Goal: Find specific page/section: Find specific page/section

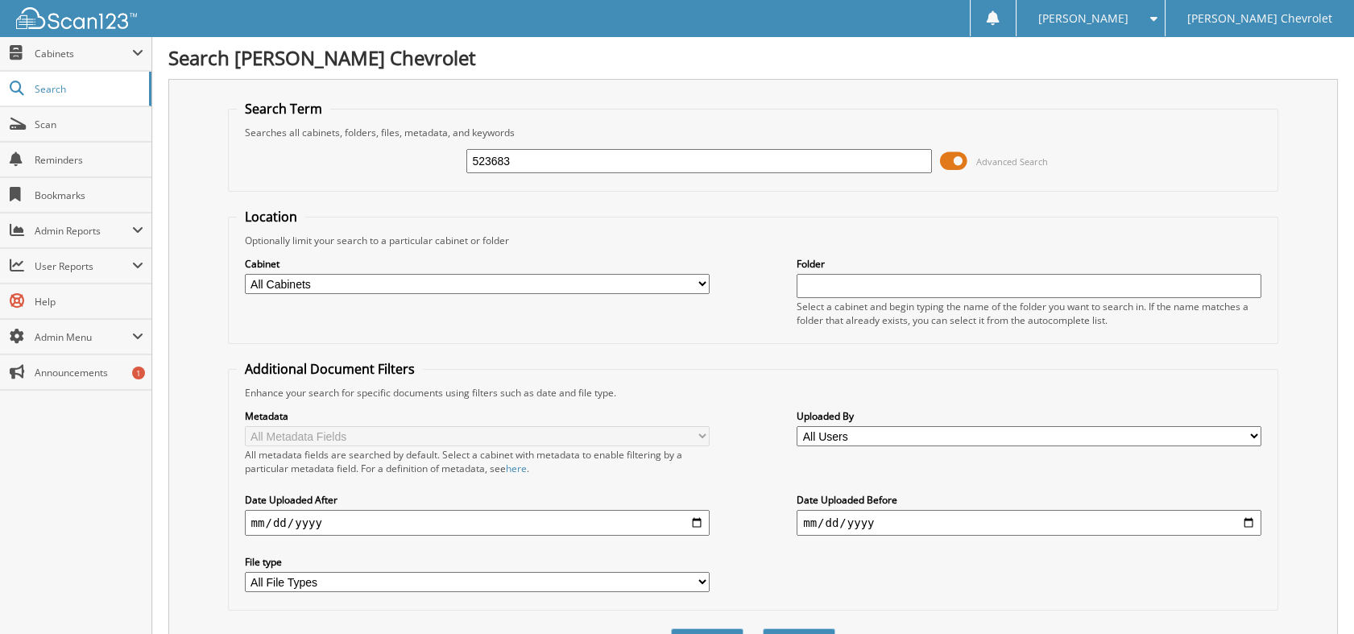
type input "523683"
click at [763, 628] on button "Search" at bounding box center [799, 643] width 72 height 30
click at [814, 628] on button "Search" at bounding box center [799, 643] width 72 height 30
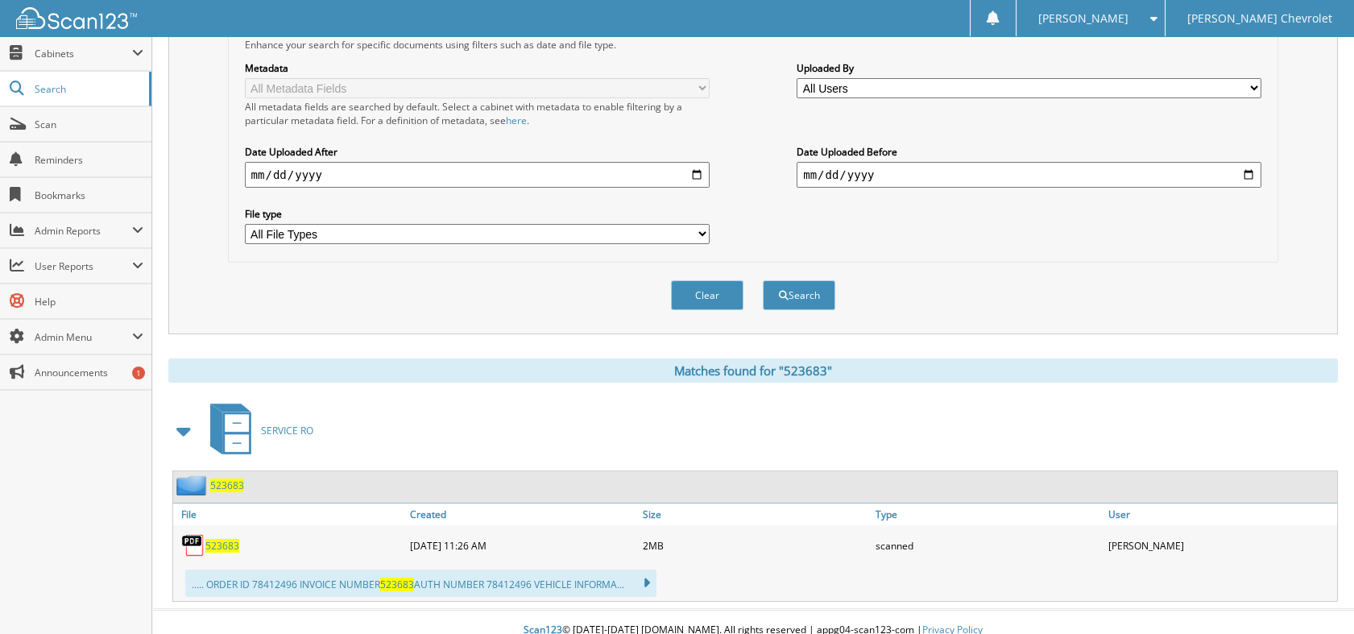
click at [232, 539] on span "523683" at bounding box center [222, 546] width 34 height 14
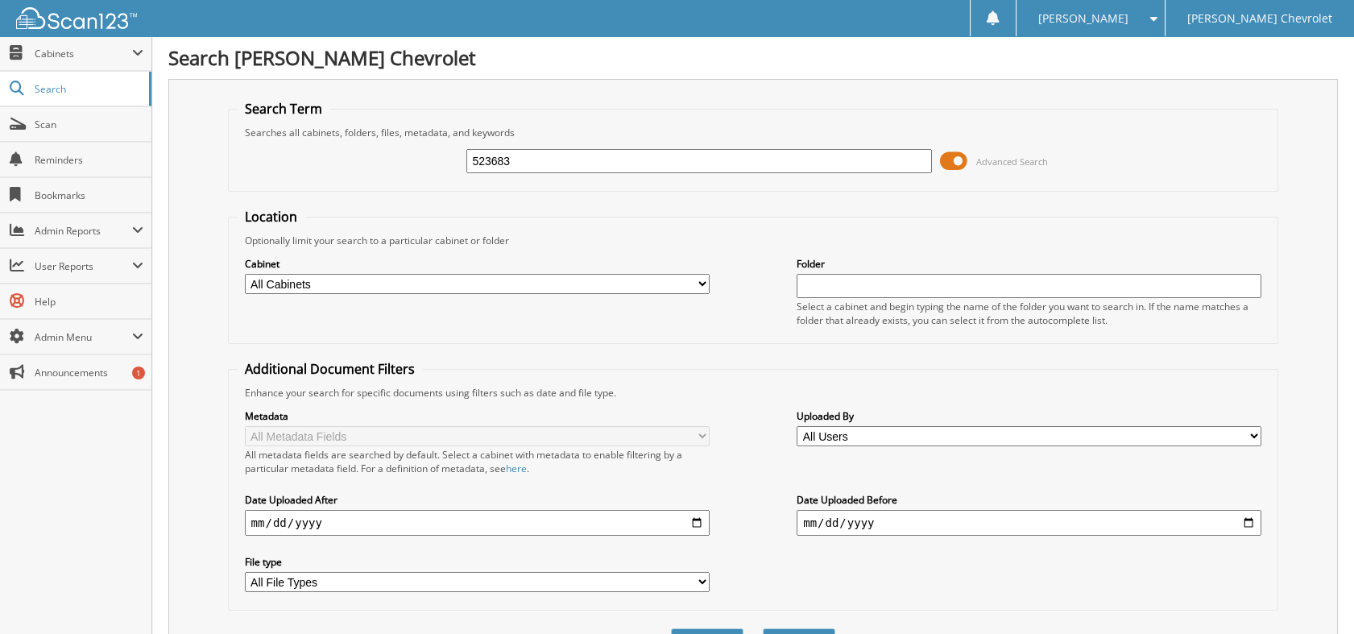
click at [549, 153] on input "523683" at bounding box center [698, 161] width 465 height 24
click at [548, 153] on input "523683" at bounding box center [698, 161] width 465 height 24
type input "523396"
click at [763, 628] on button "Search" at bounding box center [799, 643] width 72 height 30
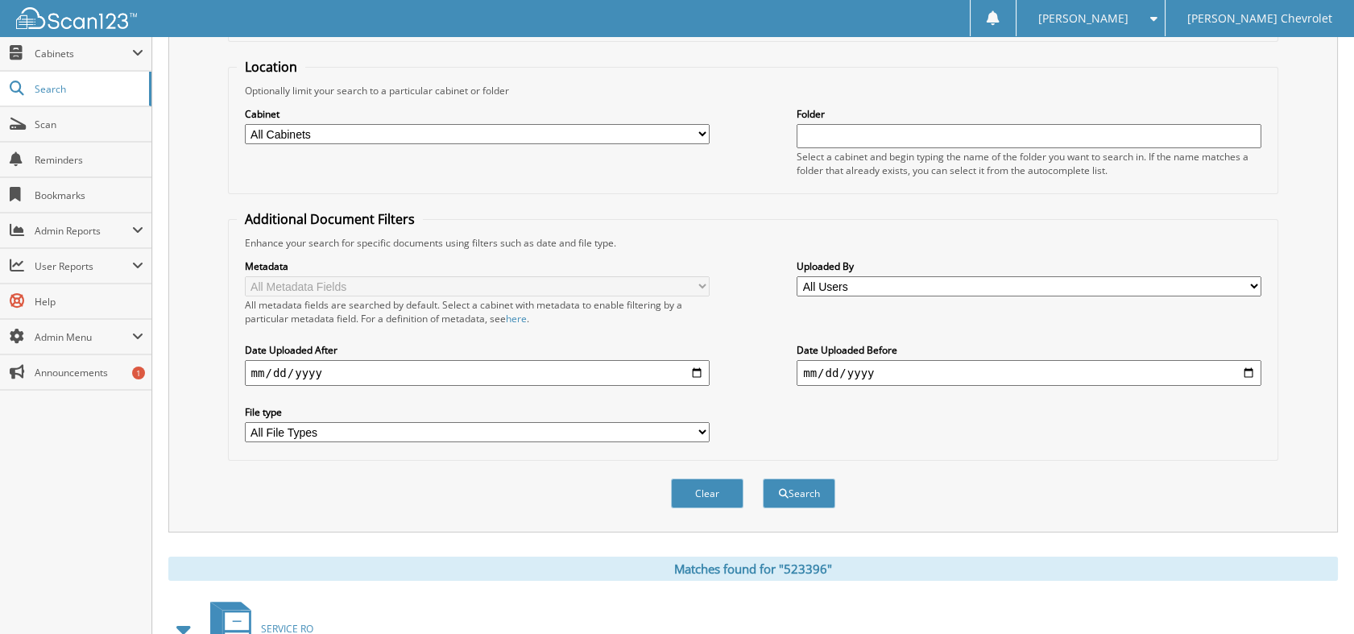
scroll to position [358, 0]
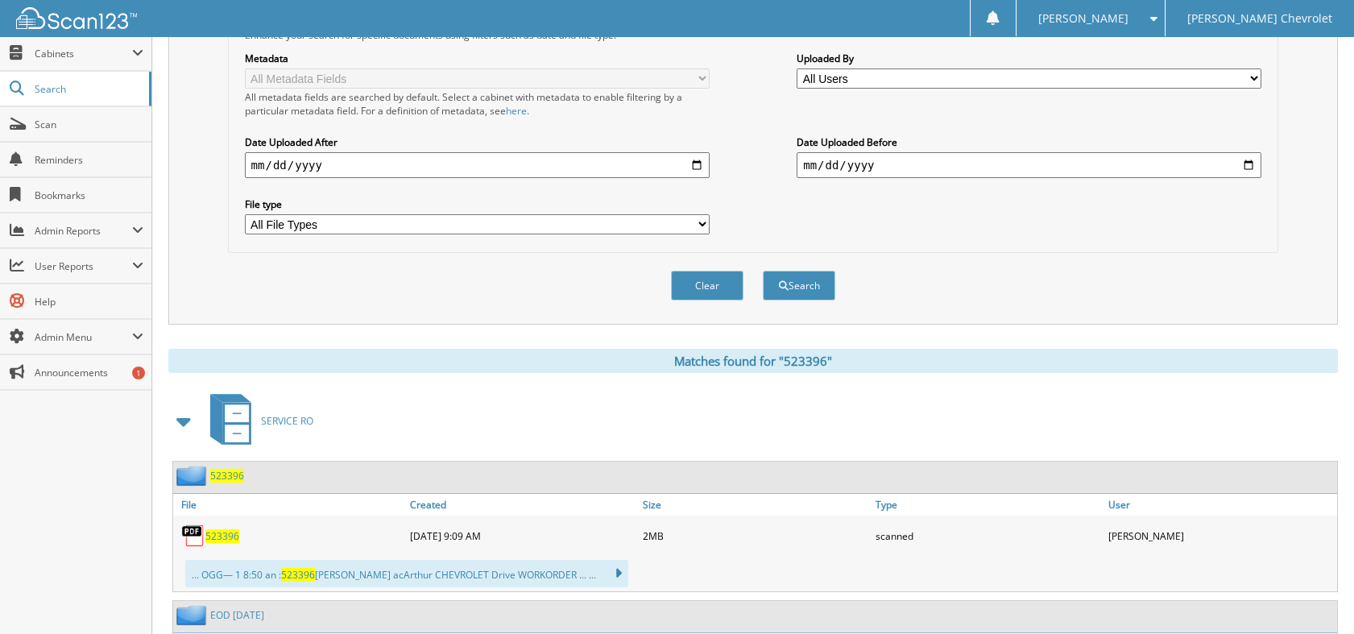
click at [230, 529] on span "523396" at bounding box center [222, 536] width 34 height 14
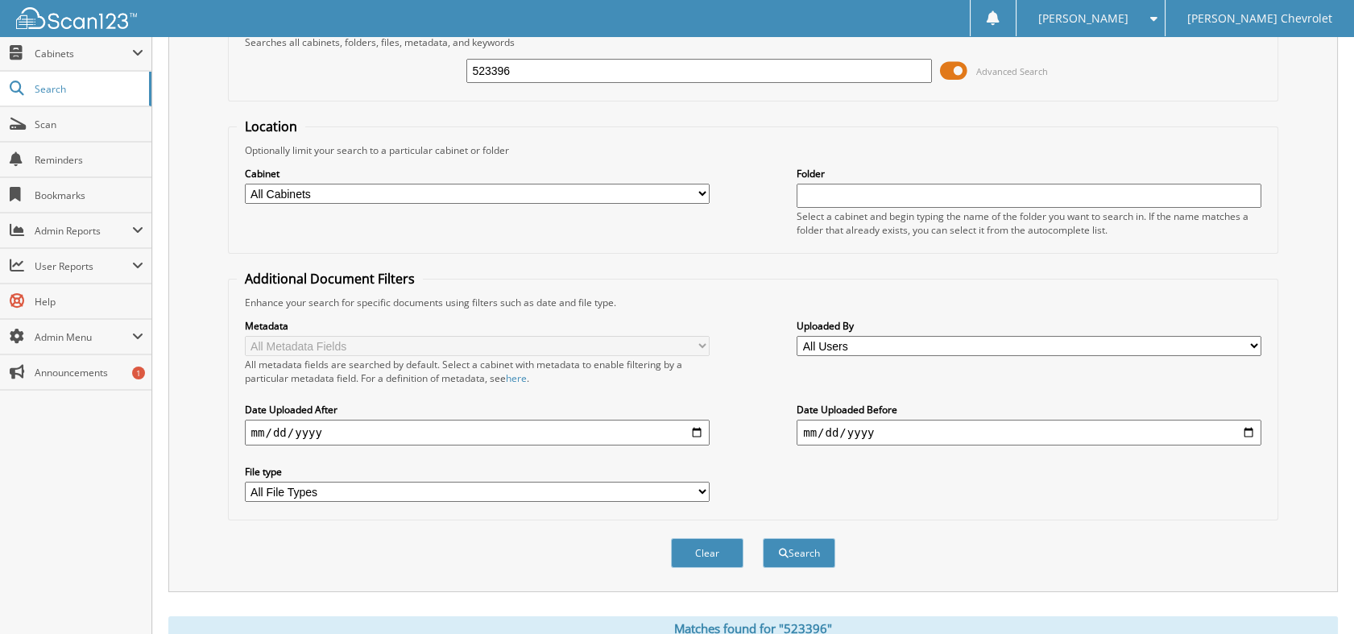
scroll to position [89, 0]
click at [524, 81] on input "523396" at bounding box center [698, 72] width 465 height 24
type input "523050"
click at [763, 539] on button "Search" at bounding box center [799, 554] width 72 height 30
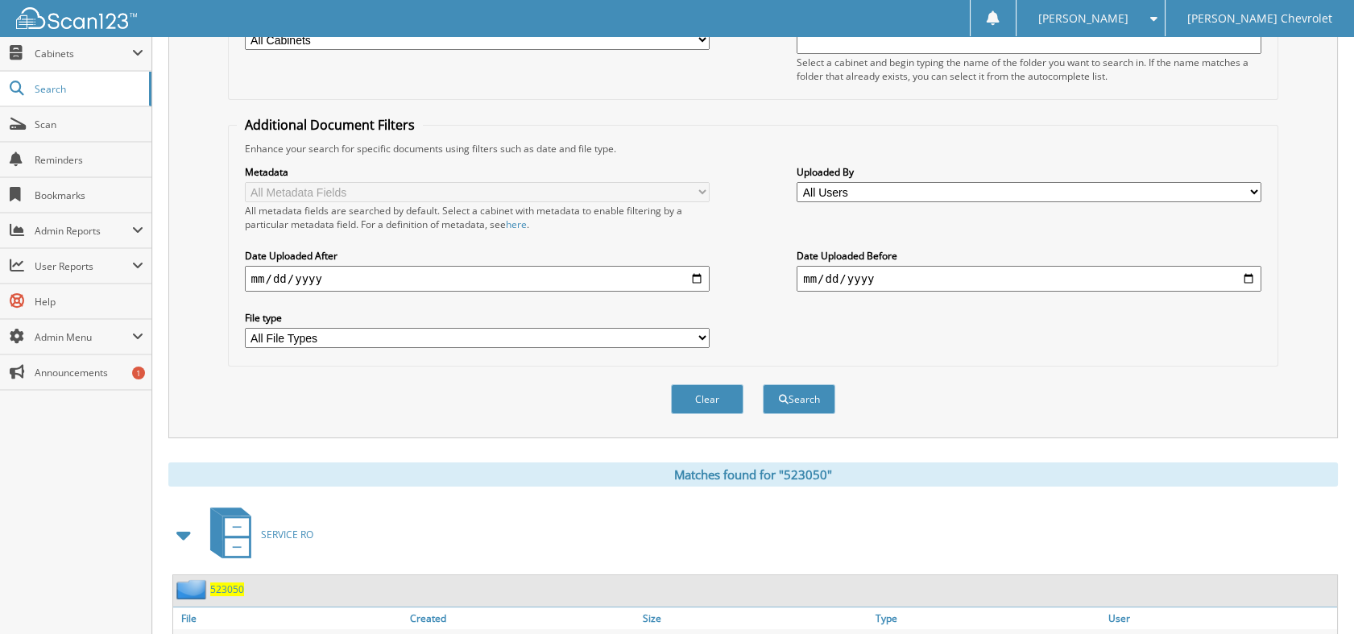
scroll to position [626, 0]
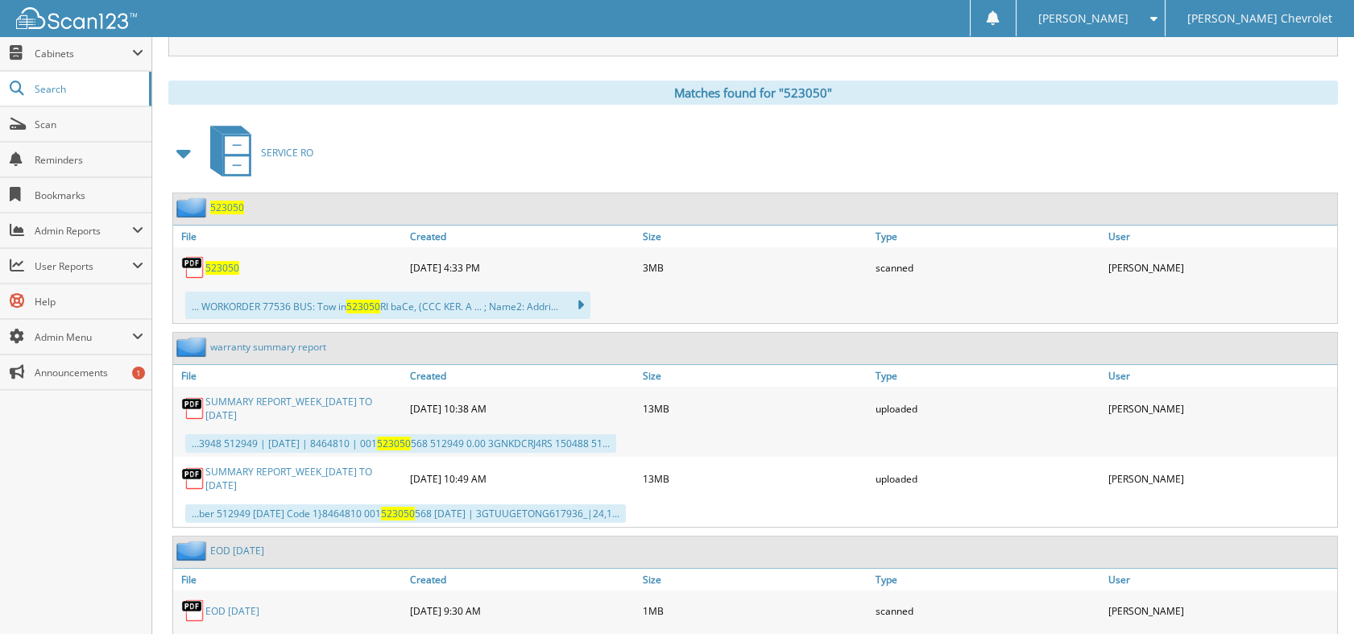
click at [227, 261] on span "523050" at bounding box center [222, 268] width 34 height 14
